Goal: Transaction & Acquisition: Purchase product/service

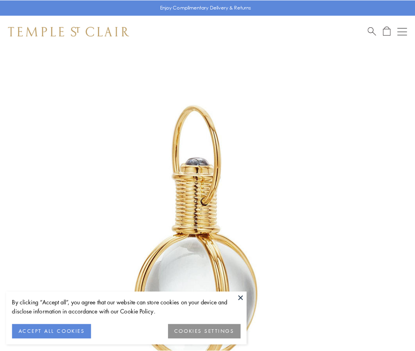
scroll to position [207, 0]
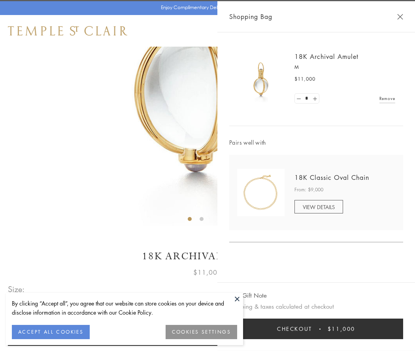
click at [317, 329] on button "Checkout $11,000" at bounding box center [317, 329] width 174 height 21
